Goal: Task Accomplishment & Management: Manage account settings

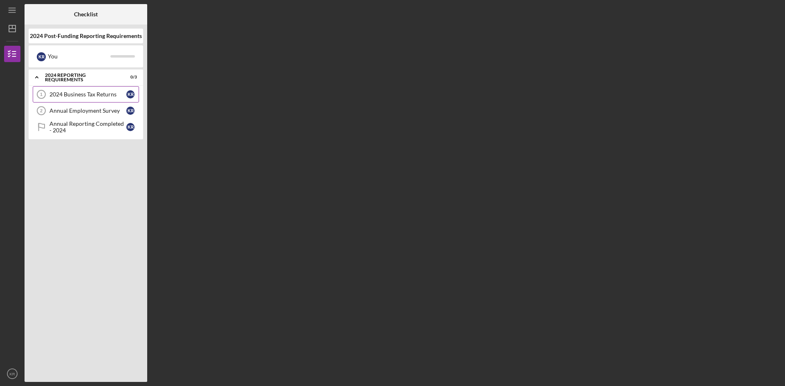
click at [94, 96] on div "2024 Business Tax Returns" at bounding box center [87, 94] width 77 height 7
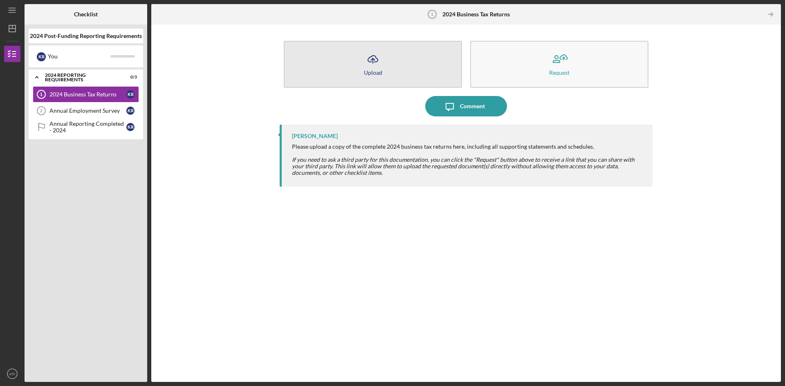
click at [374, 61] on icon "Icon/Upload" at bounding box center [372, 59] width 20 height 20
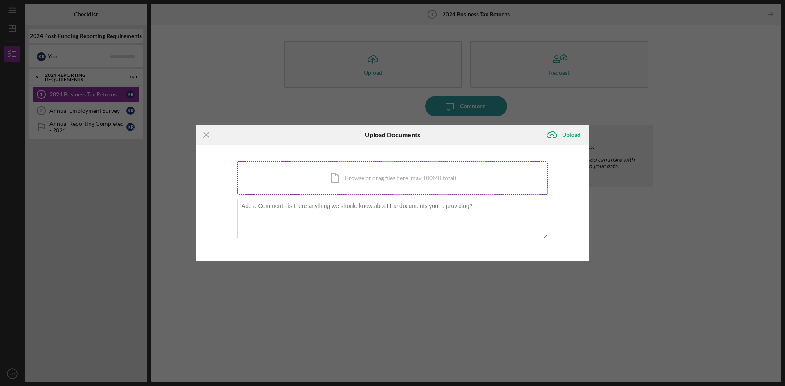
click at [338, 178] on div "Icon/Document Browse or drag files here (max 100MB total) Tap to choose files o…" at bounding box center [392, 178] width 311 height 34
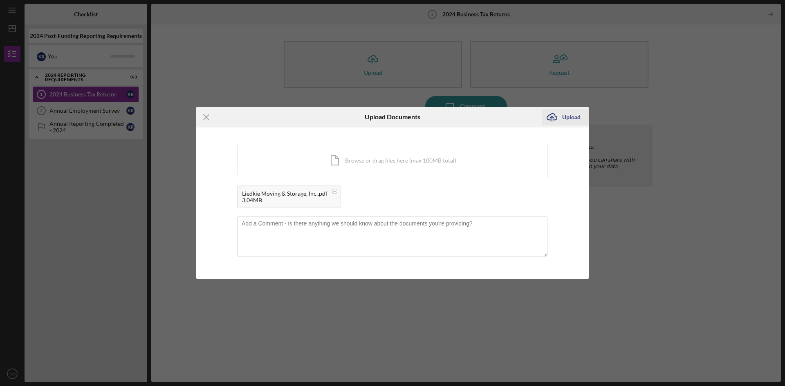
click at [570, 118] on div "Upload" at bounding box center [571, 117] width 18 height 16
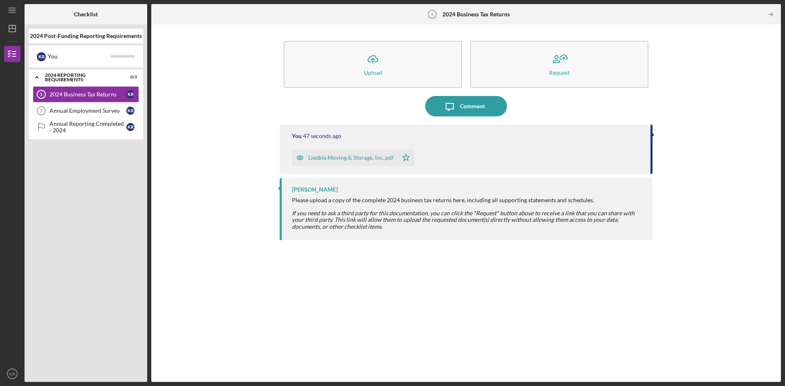
click at [368, 157] on div "Liedkie Moving & Storage, Inc..pdf" at bounding box center [350, 157] width 85 height 7
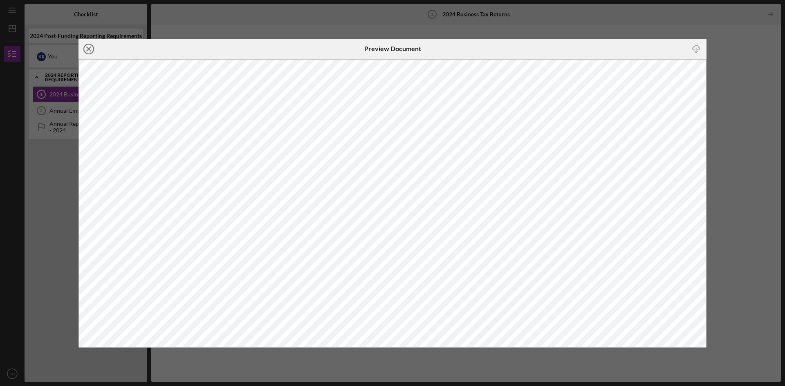
click at [87, 50] on line at bounding box center [89, 49] width 4 height 4
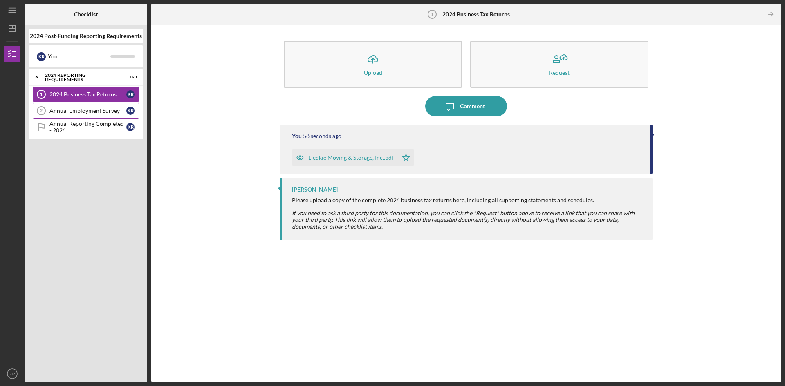
click at [74, 110] on div "Annual Employment Survey" at bounding box center [87, 110] width 77 height 7
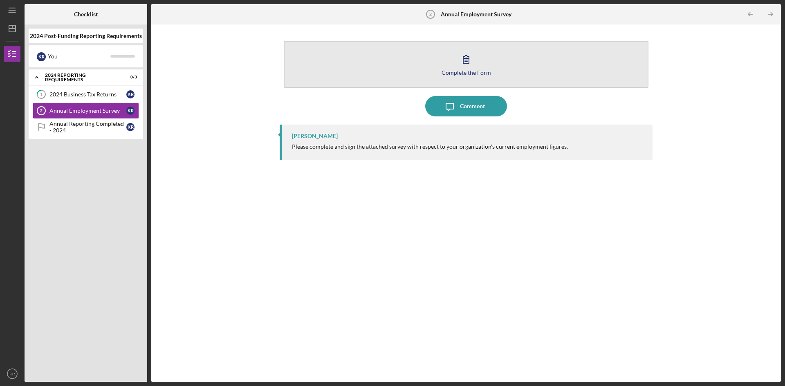
click at [458, 74] on div "Complete the Form" at bounding box center [465, 72] width 49 height 6
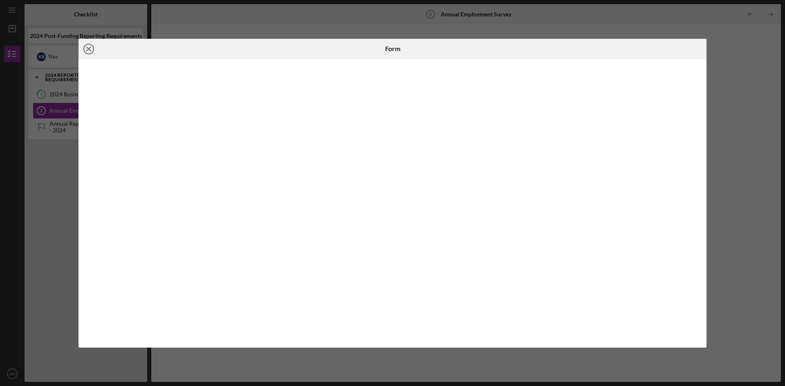
click at [88, 48] on icon "Icon/Close" at bounding box center [88, 49] width 20 height 20
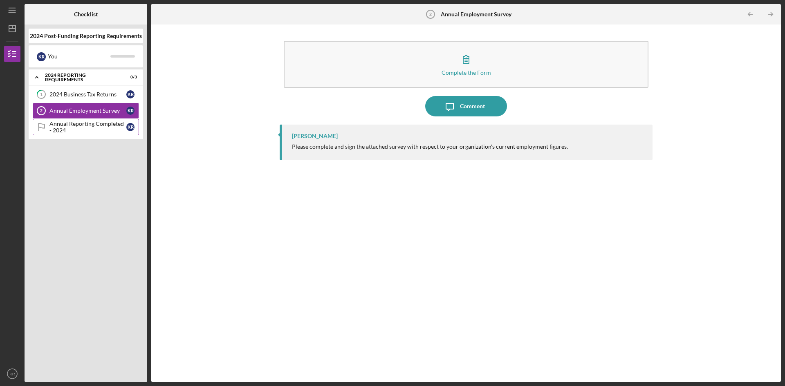
click at [83, 128] on div "Annual Reporting Completed - 2024" at bounding box center [87, 127] width 77 height 13
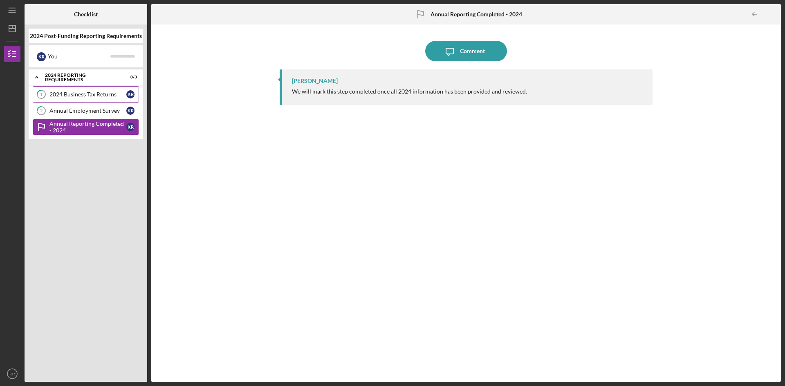
click at [106, 94] on div "2024 Business Tax Returns" at bounding box center [87, 94] width 77 height 7
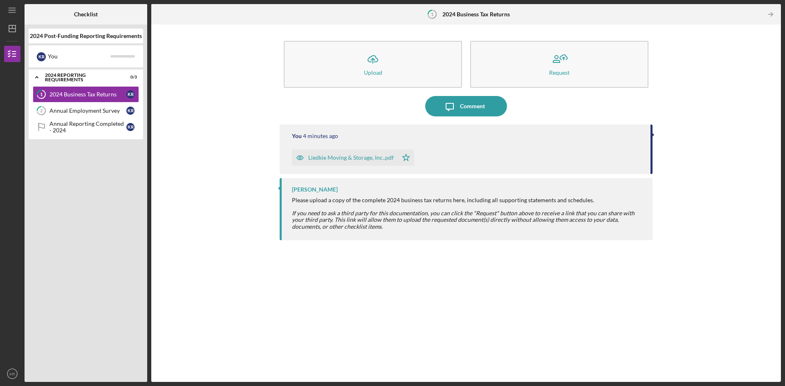
click at [356, 156] on div "Liedkie Moving & Storage, Inc..pdf" at bounding box center [350, 157] width 85 height 7
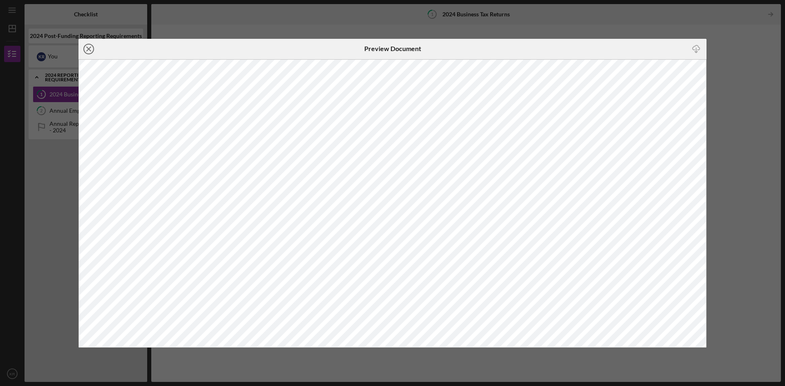
click at [88, 51] on icon "Icon/Close" at bounding box center [88, 49] width 20 height 20
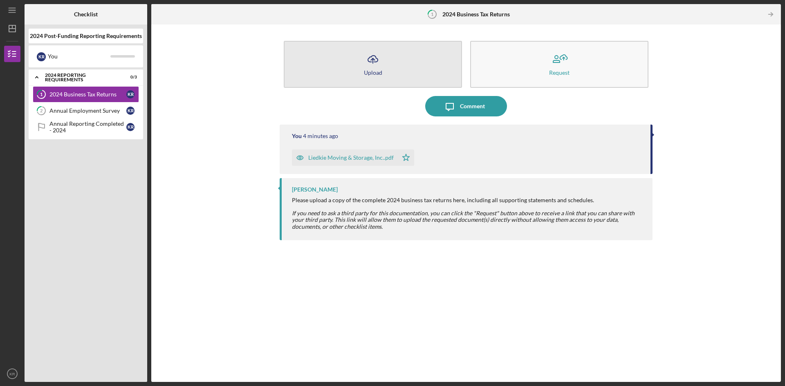
click at [375, 65] on icon "Icon/Upload" at bounding box center [372, 59] width 20 height 20
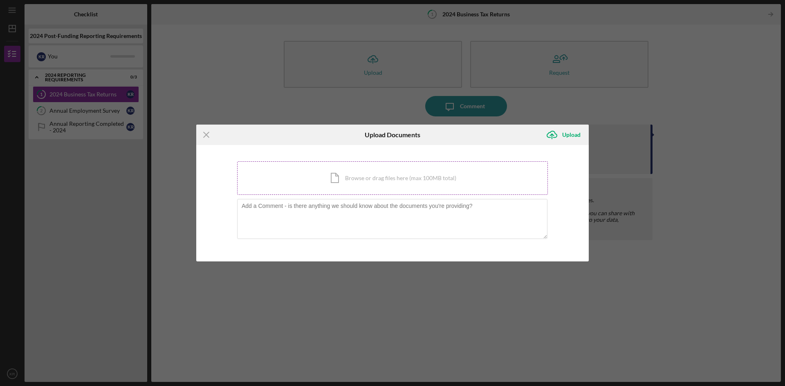
click at [381, 180] on div "Icon/Document Browse or drag files here (max 100MB total) Tap to choose files o…" at bounding box center [392, 178] width 311 height 34
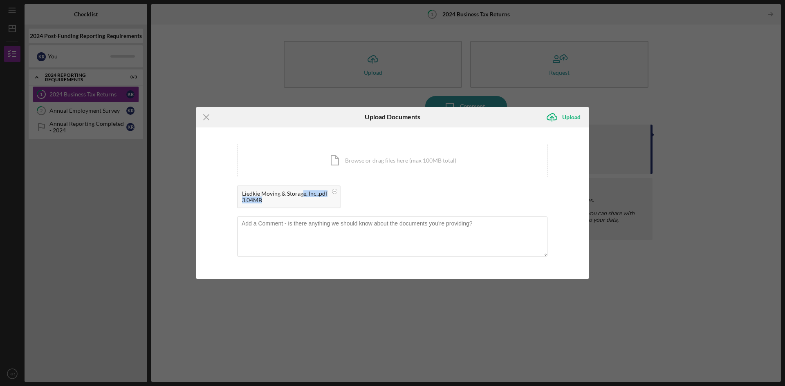
drag, startPoint x: 286, startPoint y: 201, endPoint x: 298, endPoint y: 195, distance: 13.9
click at [302, 192] on div "Liedkie Moving & Storage, Inc..pdf 3.04MB" at bounding box center [288, 197] width 103 height 23
drag, startPoint x: 295, startPoint y: 203, endPoint x: 298, endPoint y: 200, distance: 4.4
click at [296, 202] on div "3.04MB" at bounding box center [284, 200] width 85 height 7
click at [320, 192] on div "Liedkie Moving & Storage, Inc..pdf" at bounding box center [284, 193] width 85 height 7
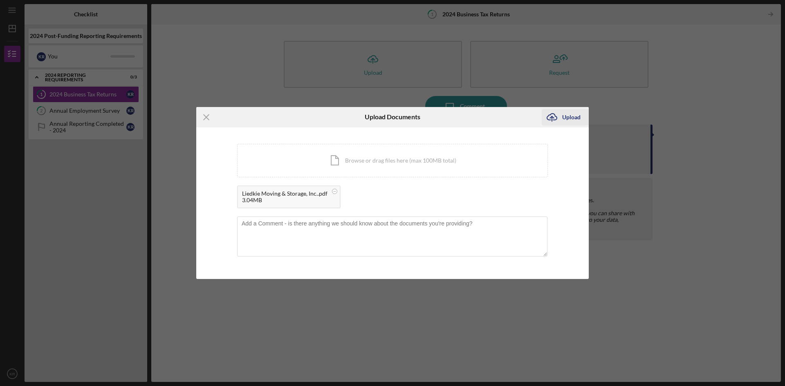
click at [566, 117] on div "Upload" at bounding box center [571, 117] width 18 height 16
